Goal: Task Accomplishment & Management: Use online tool/utility

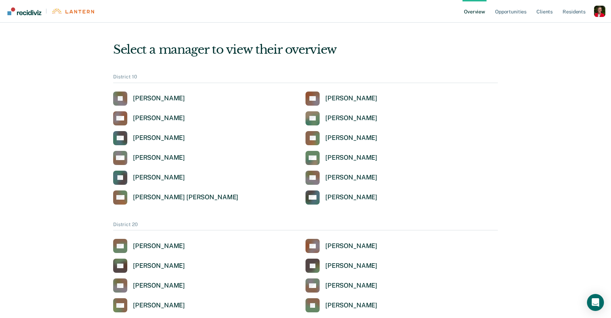
click at [600, 8] on div "Profile dropdown button" at bounding box center [599, 11] width 11 height 11
click at [555, 29] on button "Profile" at bounding box center [571, 32] width 68 height 11
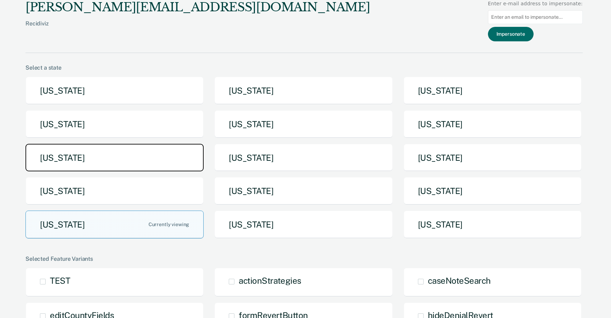
click at [145, 152] on button "[US_STATE]" at bounding box center [114, 158] width 178 height 28
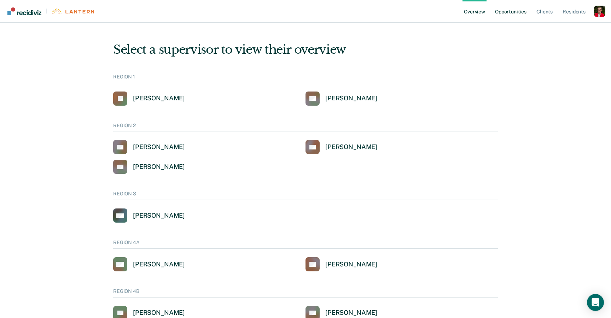
click at [514, 17] on link "Opportunities" at bounding box center [511, 11] width 34 height 23
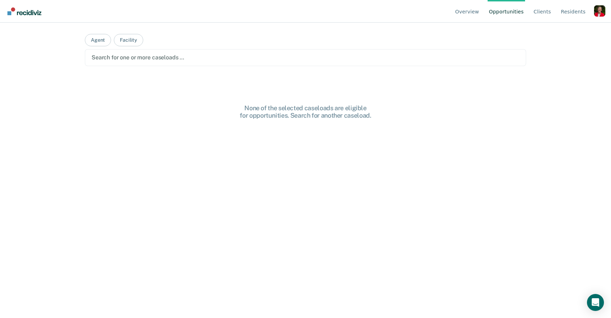
click at [118, 60] on div at bounding box center [306, 57] width 428 height 8
click at [95, 40] on button "Agent" at bounding box center [98, 40] width 26 height 12
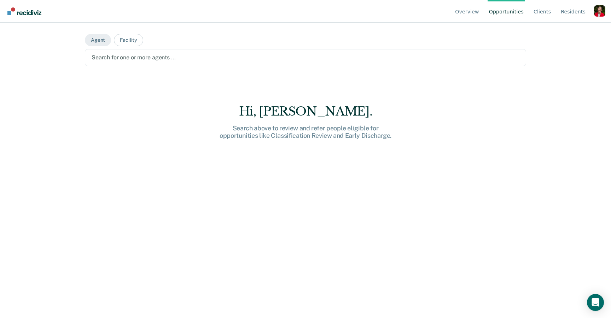
click at [127, 58] on div at bounding box center [306, 57] width 428 height 8
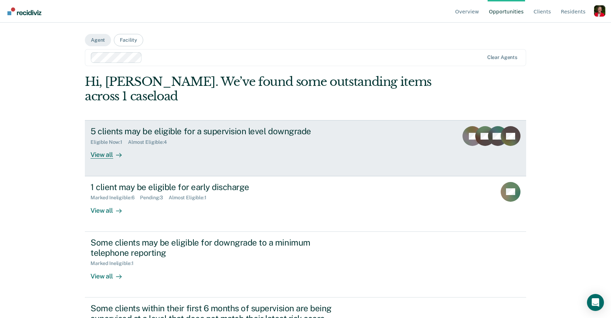
click at [135, 153] on div "5 clients may be eligible for a supervision level downgrade Eligible Now : 1 Al…" at bounding box center [223, 142] width 265 height 33
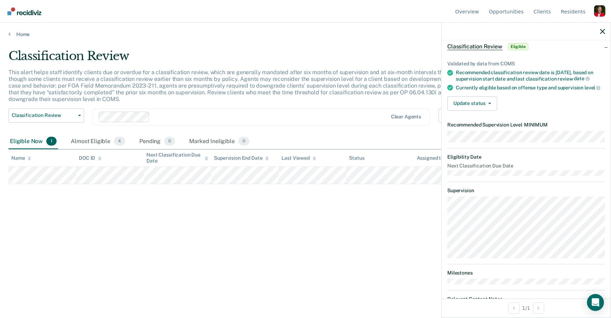
scroll to position [59, 0]
